Goal: Check status: Check status

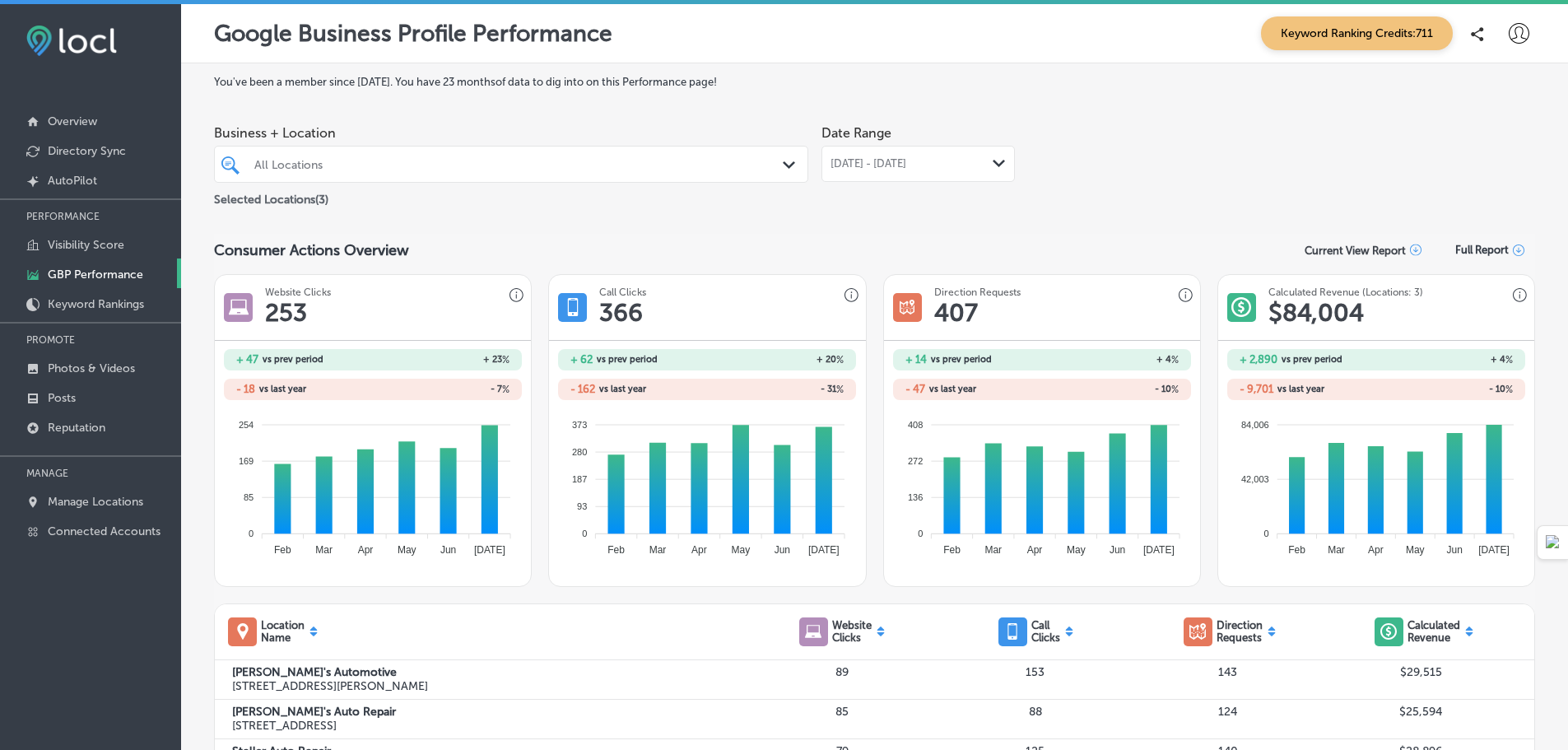
click at [733, 178] on div "All Locations Path Created with Sketch." at bounding box center [511, 164] width 594 height 37
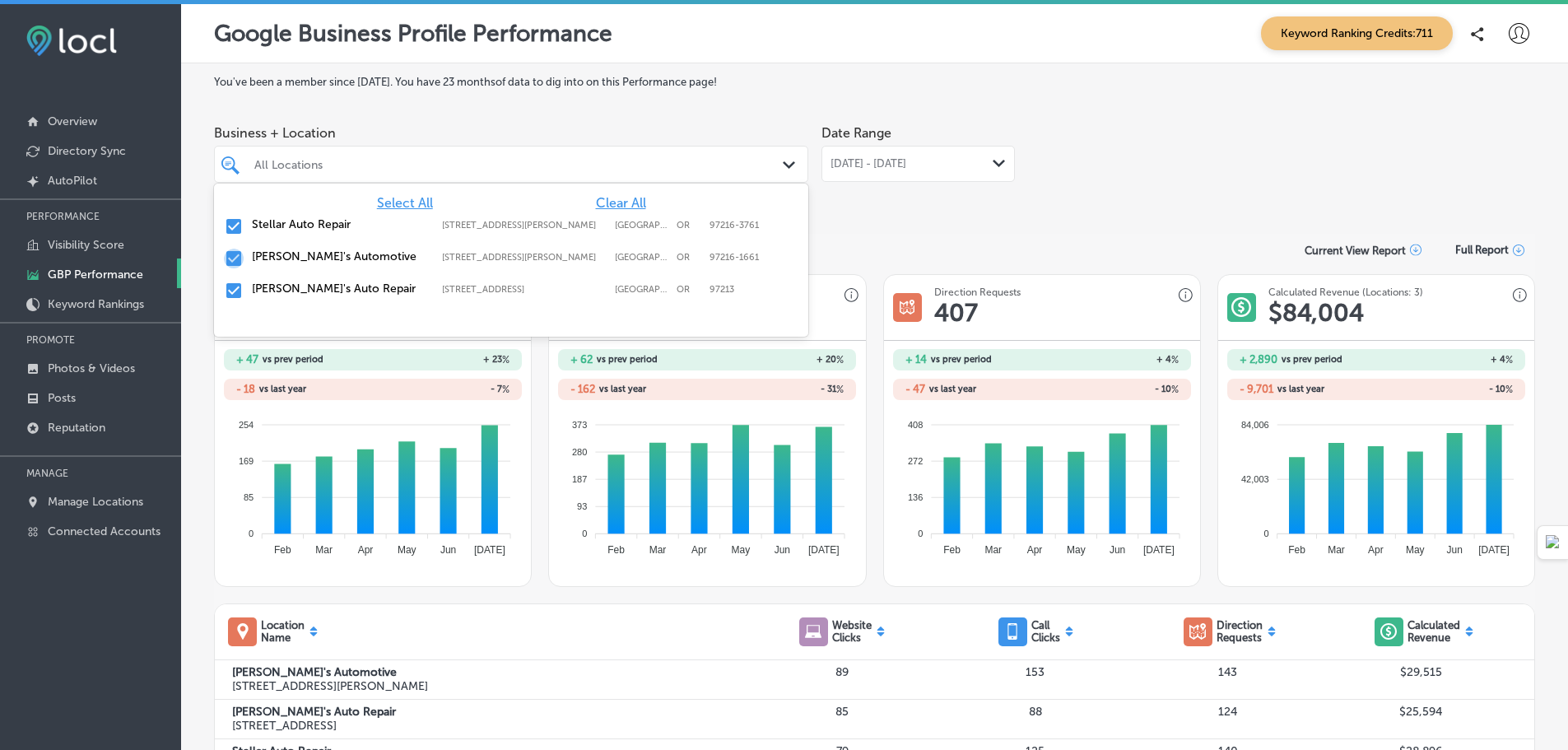
click at [237, 257] on input "checkbox" at bounding box center [234, 258] width 20 height 20
click at [233, 261] on input "checkbox" at bounding box center [234, 258] width 20 height 20
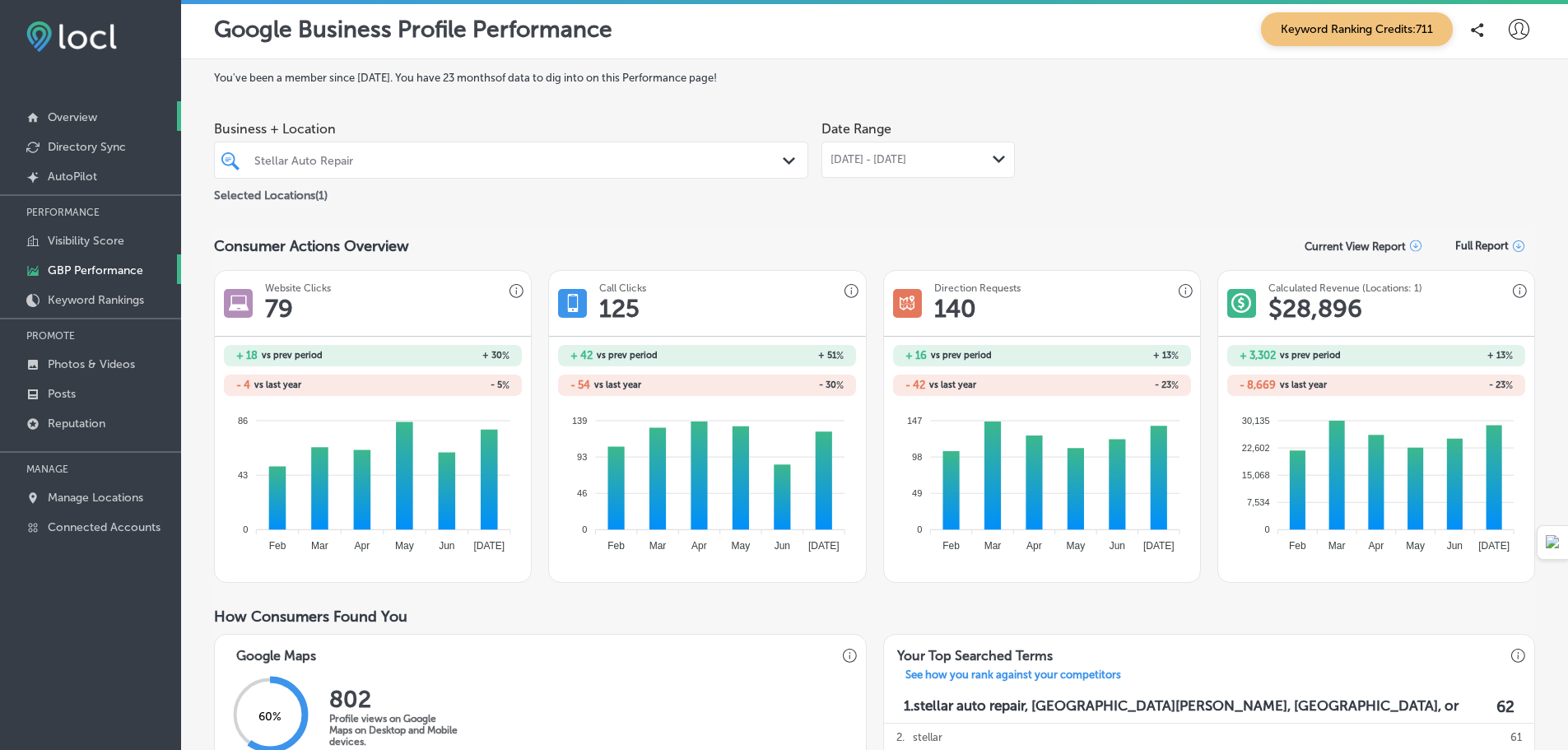
click at [67, 115] on p "Overview" at bounding box center [72, 117] width 49 height 14
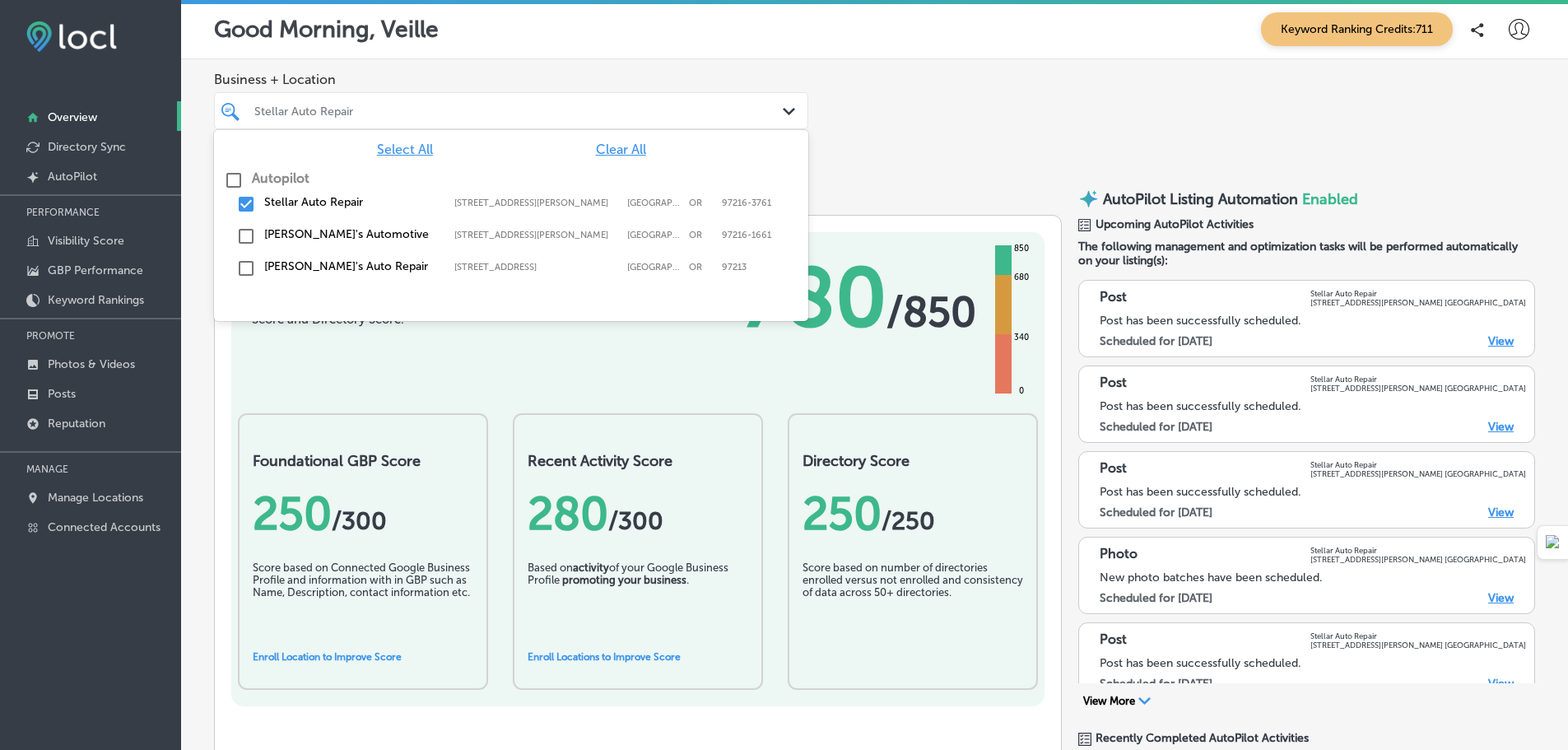
click at [478, 112] on div "Stellar Auto Repair" at bounding box center [520, 111] width 530 height 14
click at [288, 239] on label "[PERSON_NAME]'s Automotive" at bounding box center [350, 234] width 173 height 14
click at [290, 198] on label "Stellar Auto Repair" at bounding box center [350, 202] width 173 height 14
click at [899, 157] on div "Business + Location option 11801 SE Stark St, deselected. option 11801 SE Stark…" at bounding box center [874, 114] width 1387 height 109
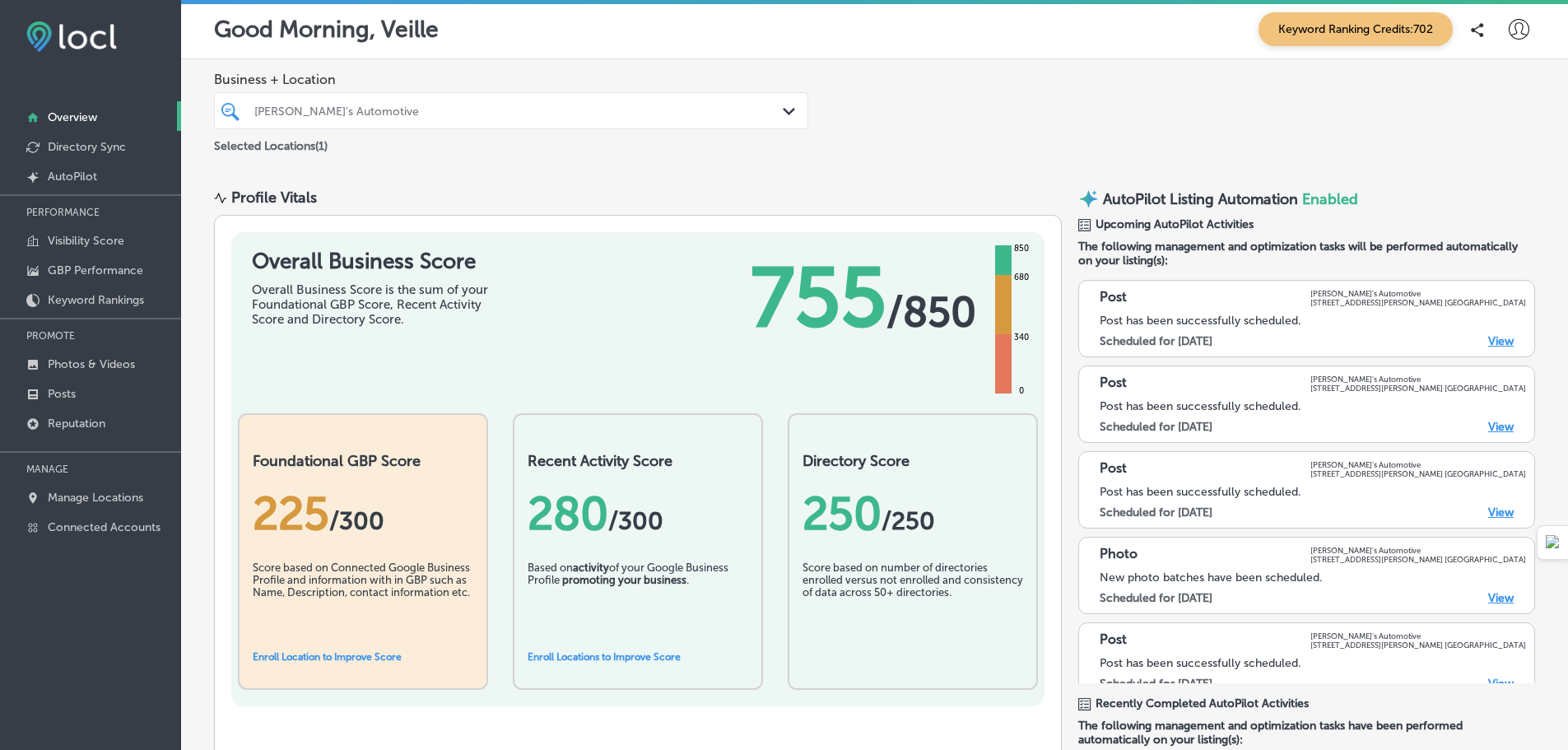
click at [453, 107] on div "[PERSON_NAME]'s Automotive" at bounding box center [520, 111] width 530 height 14
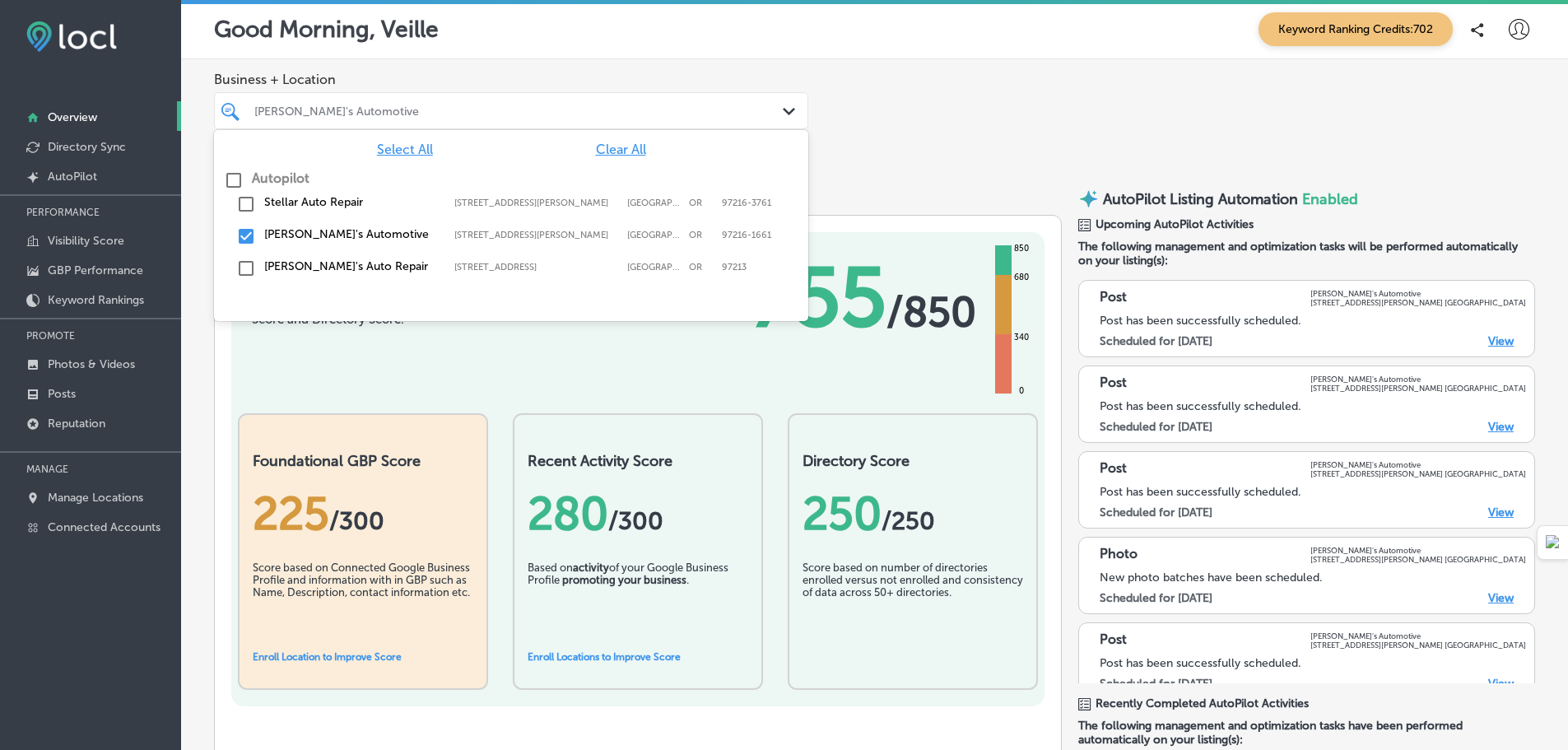
click at [300, 264] on label "[PERSON_NAME]'s Auto Repair" at bounding box center [350, 266] width 173 height 14
click at [303, 234] on label "[PERSON_NAME]'s Automotive" at bounding box center [350, 234] width 173 height 14
click at [930, 124] on div "Business + Location option 8804 Southeast Stark Street, deselected. option 1180…" at bounding box center [874, 114] width 1387 height 109
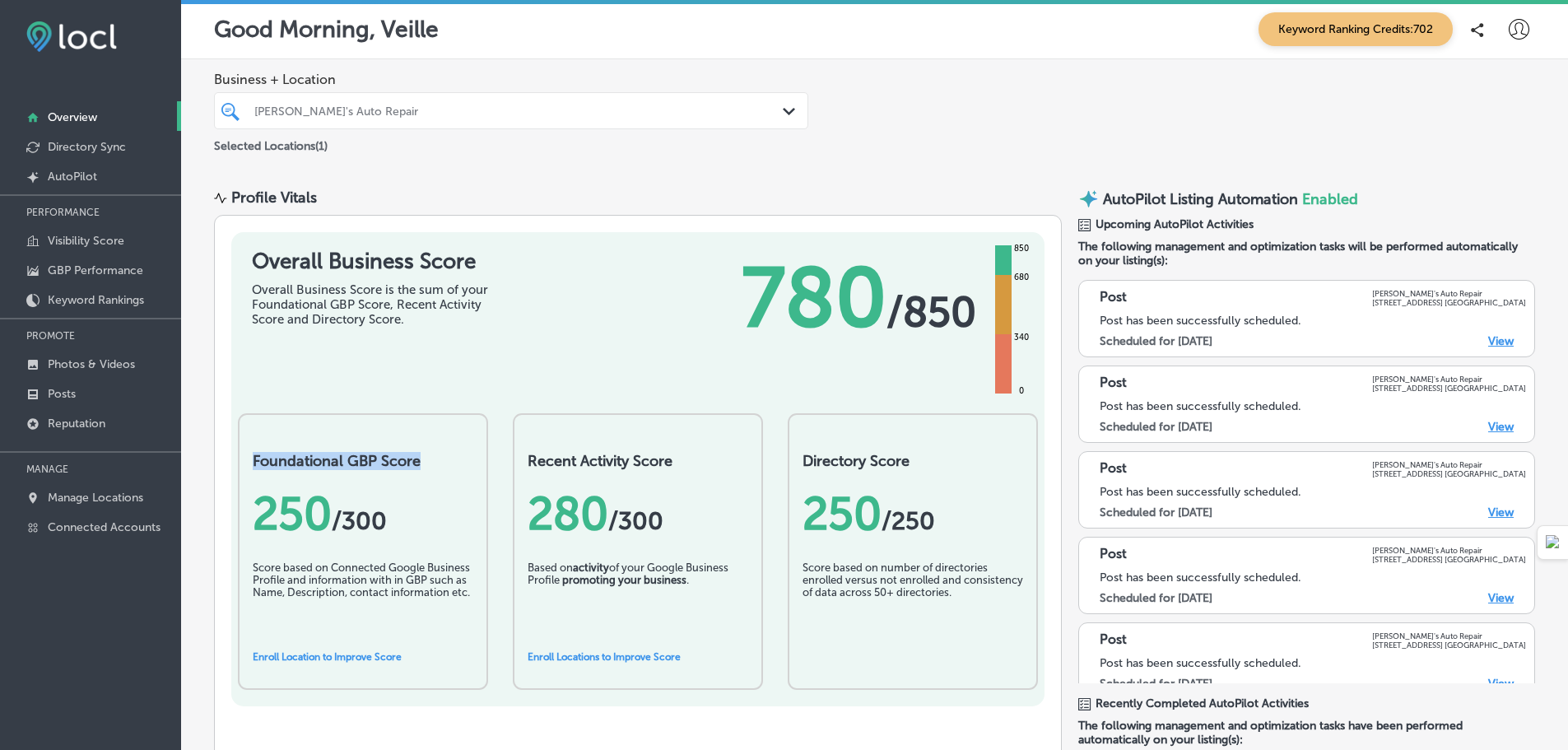
drag, startPoint x: 425, startPoint y: 459, endPoint x: 226, endPoint y: 451, distance: 199.2
click at [226, 451] on div "Overall Business Score Overall Business Score is the sum of your Foundational G…" at bounding box center [638, 746] width 848 height 1061
click at [329, 656] on link "Enroll Location to Improve Score" at bounding box center [327, 657] width 149 height 12
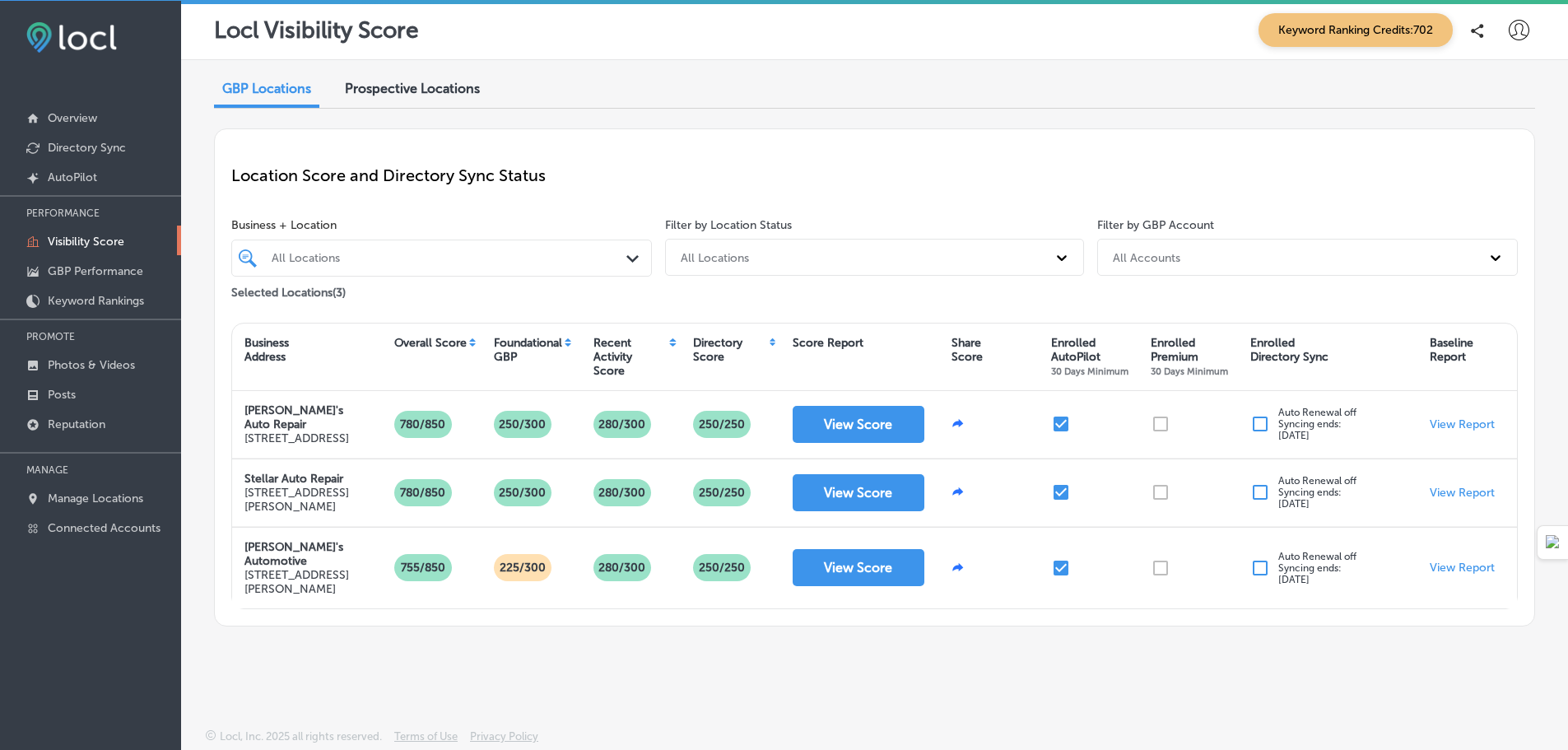
scroll to position [4, 0]
